Goal: Information Seeking & Learning: Learn about a topic

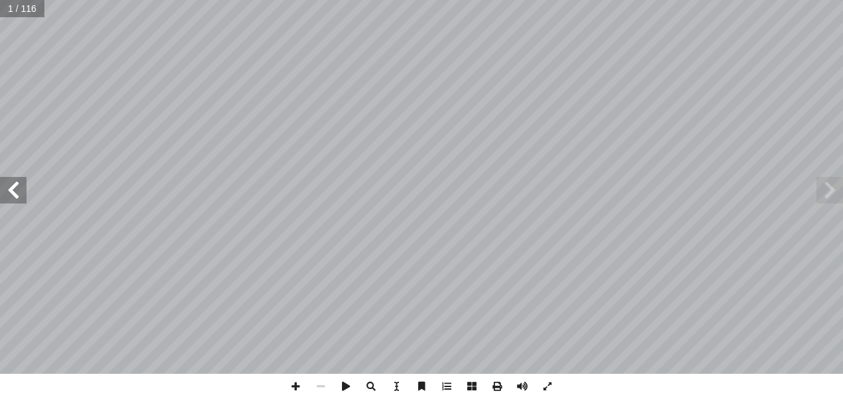
click at [192, 390] on div "الرياضيات ليف: أ ا فريق الت ) ً د. [PERSON_NAME] (منسقا . ميسون بسيسو أ � .[PER…" at bounding box center [421, 199] width 843 height 399
click at [10, 191] on span at bounding box center [13, 190] width 27 height 27
click at [9, 188] on span at bounding box center [13, 190] width 27 height 27
click at [19, 196] on span at bounding box center [13, 190] width 27 height 27
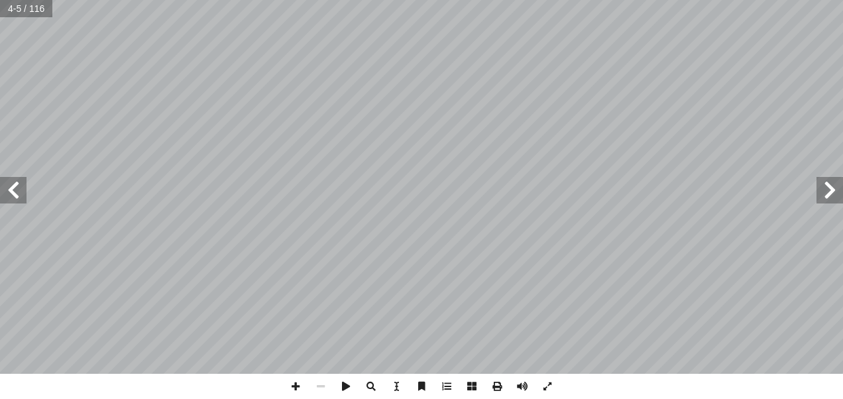
click at [14, 191] on span at bounding box center [13, 190] width 27 height 27
click at [9, 188] on span at bounding box center [13, 190] width 27 height 27
click at [21, 191] on span at bounding box center [13, 190] width 27 height 27
click at [17, 193] on span at bounding box center [13, 190] width 27 height 27
click at [818, 381] on div "٨ 38:0 * الحرارة: ُ ض ِّ خف ُ ت ُ دة البار ُ ادات ّ الكم 3 ِ علــى درجــة ً ارت…" at bounding box center [421, 199] width 843 height 399
